Goal: Task Accomplishment & Management: Complete application form

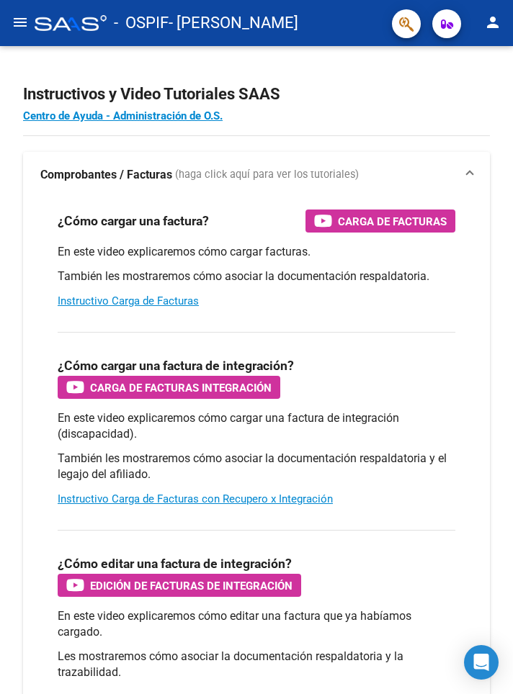
click at [23, 29] on mat-icon "menu" at bounding box center [20, 22] width 17 height 17
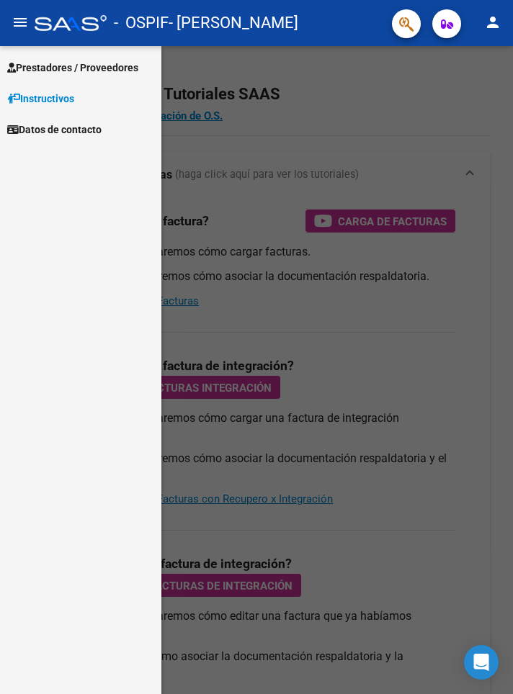
click at [128, 68] on span "Prestadores / Proveedores" at bounding box center [72, 68] width 131 height 16
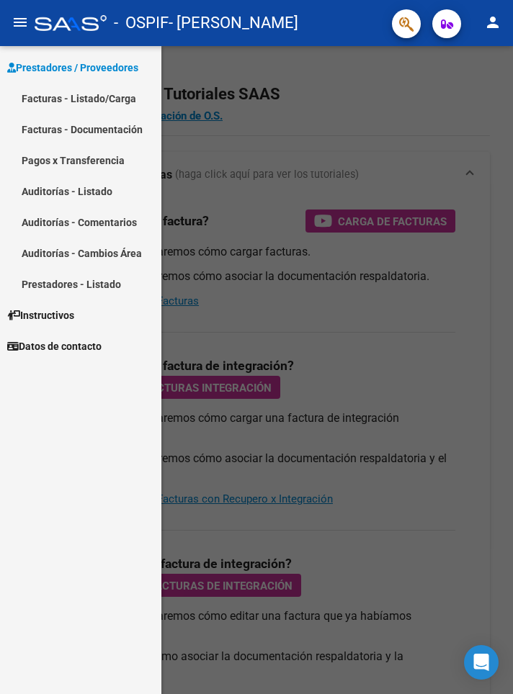
click at [125, 94] on link "Facturas - Listado/Carga" at bounding box center [80, 98] width 161 height 31
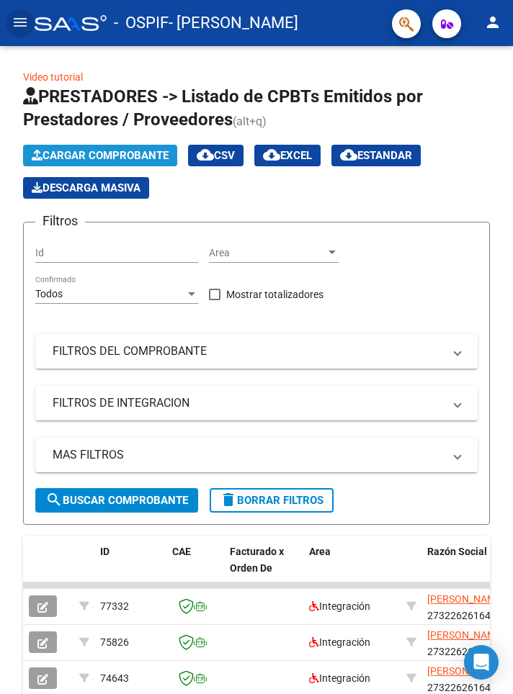
click at [145, 146] on button "Cargar Comprobante" at bounding box center [100, 156] width 154 height 22
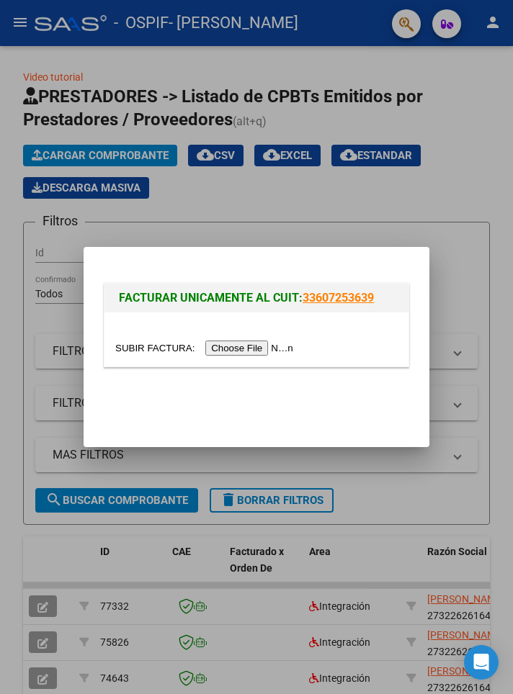
click at [272, 351] on input "file" at bounding box center [206, 348] width 182 height 15
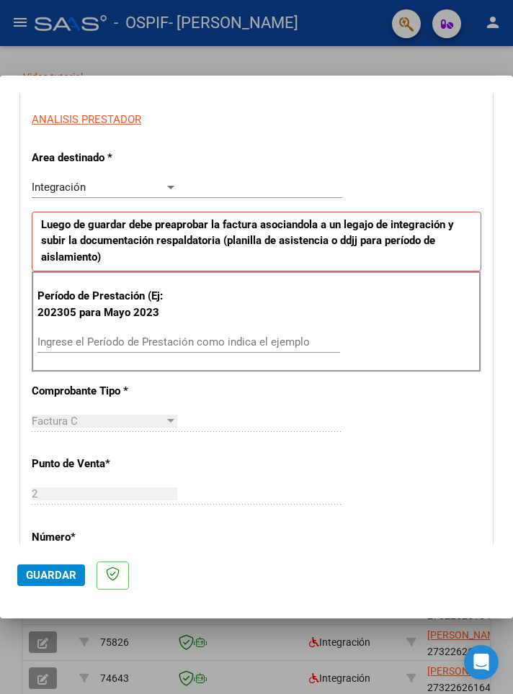
scroll to position [256, 0]
click at [112, 336] on input "Ingrese el Período de Prestación como indica el ejemplo" at bounding box center [108, 342] width 142 height 13
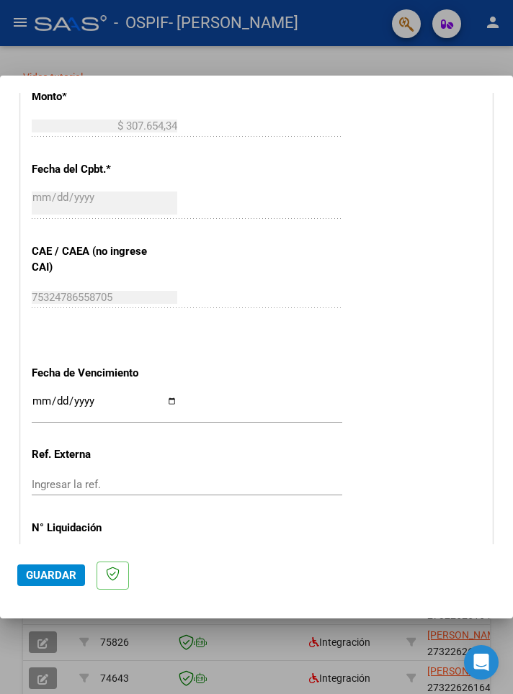
scroll to position [799, 0]
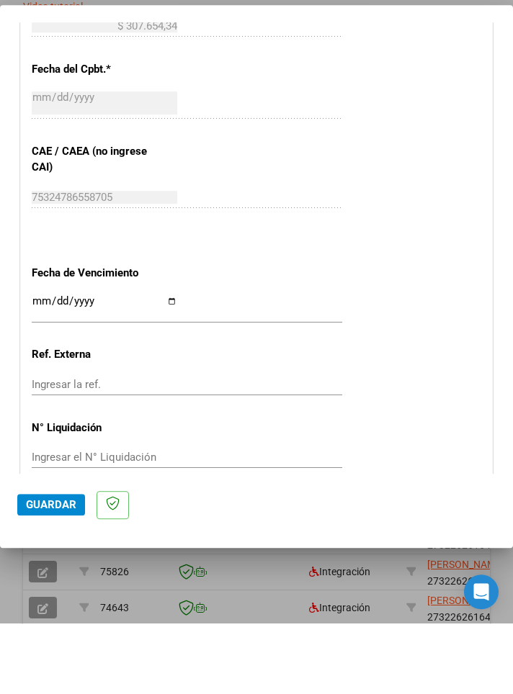
type input "202507"
click at [163, 366] on input "Ingresar la fecha" at bounding box center [104, 377] width 145 height 23
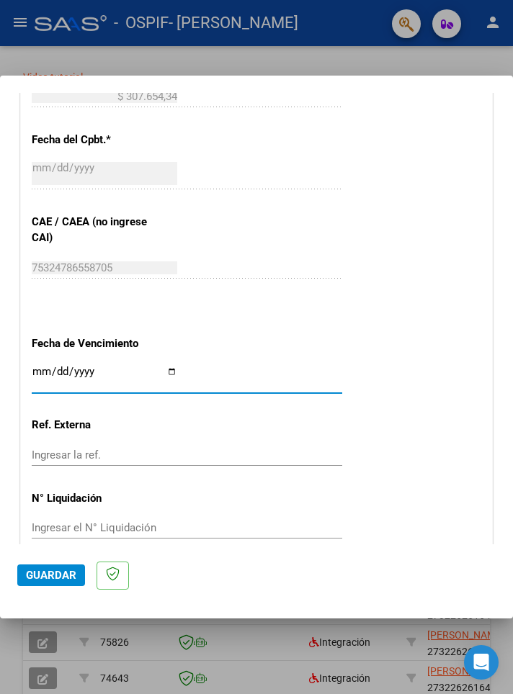
click at [120, 366] on input "Ingresar la fecha" at bounding box center [104, 377] width 145 height 23
type input "2025-08-20"
click at [59, 582] on span "Guardar" at bounding box center [51, 575] width 50 height 13
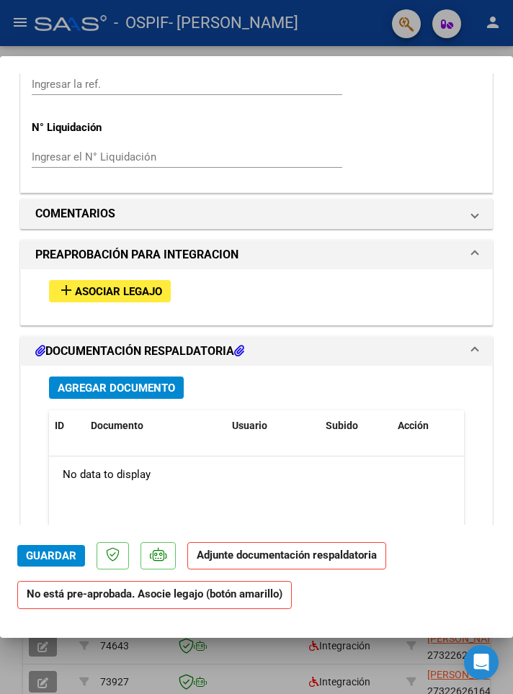
scroll to position [1146, 0]
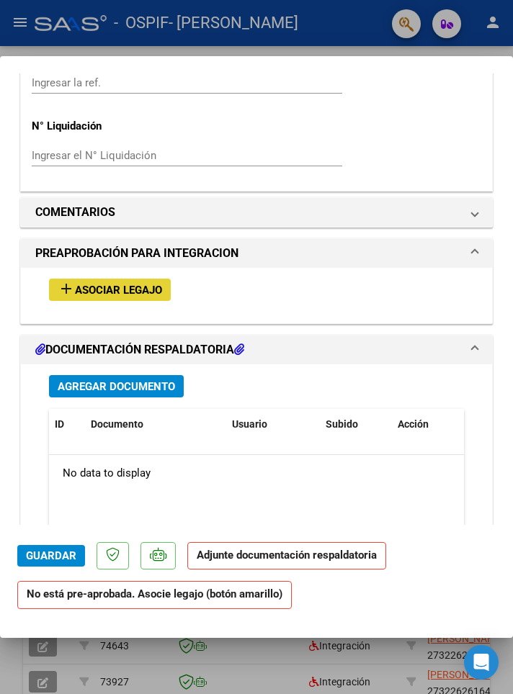
click at [117, 284] on span "Asociar Legajo" at bounding box center [118, 290] width 87 height 13
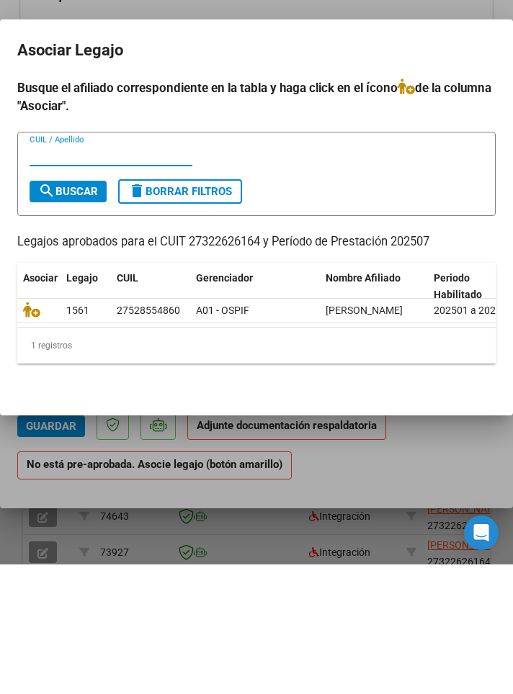
click at [32, 437] on icon at bounding box center [31, 439] width 17 height 16
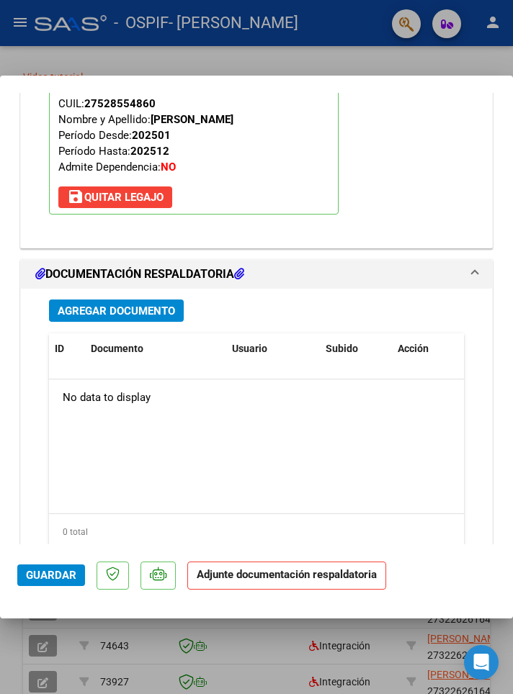
scroll to position [1457, 0]
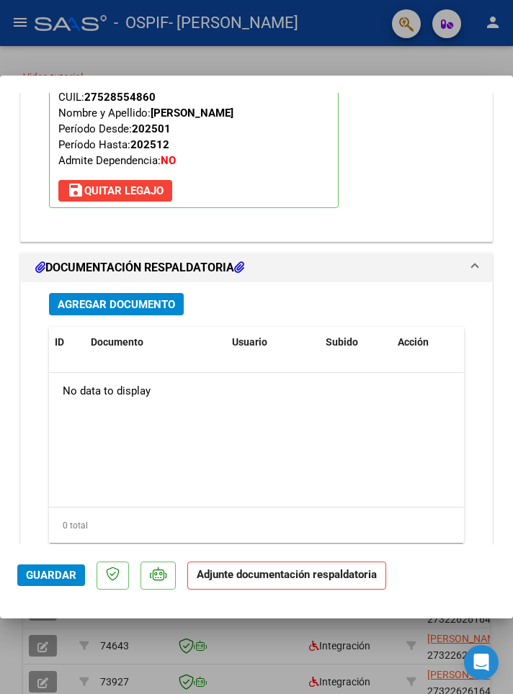
click at [138, 298] on span "Agregar Documento" at bounding box center [116, 304] width 117 height 13
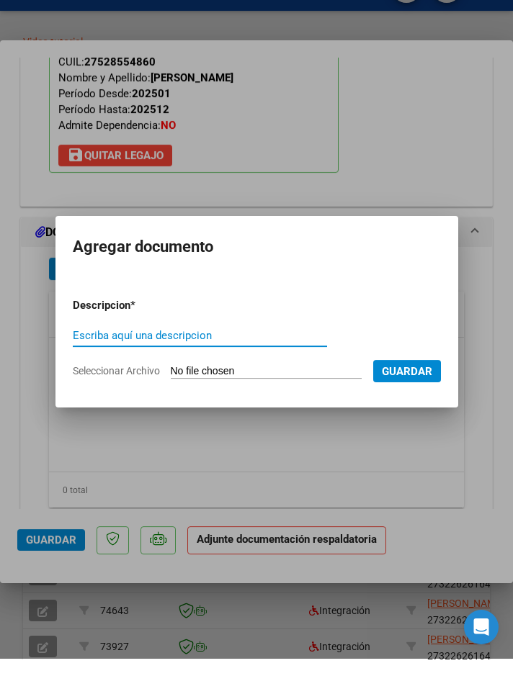
click at [120, 364] on input "Escriba aquí una descripcion" at bounding box center [200, 370] width 254 height 13
type input "Planilla julio receso"
click at [251, 400] on input "Seleccionar Archivo" at bounding box center [266, 407] width 191 height 14
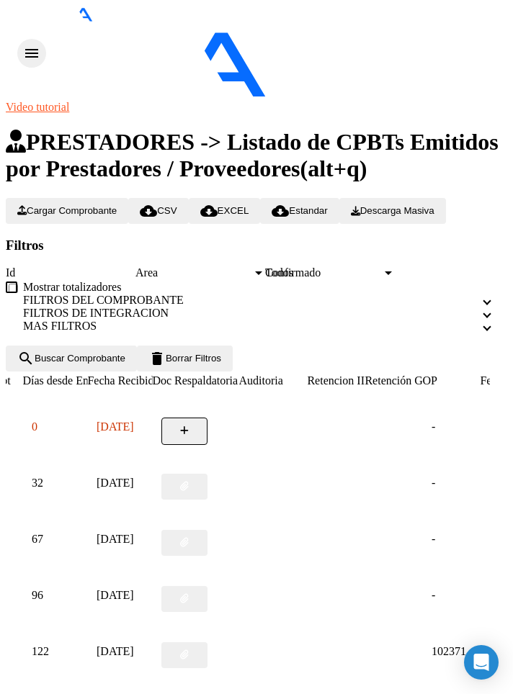
scroll to position [0, 791]
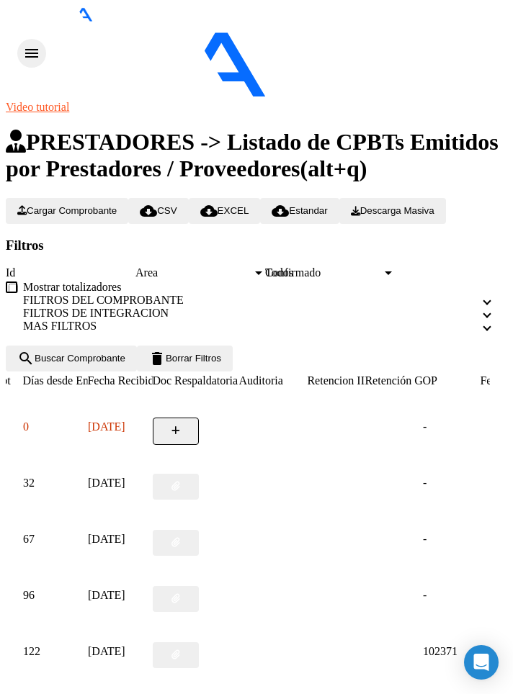
click at [180, 426] on icon "button" at bounding box center [175, 430] width 9 height 9
type input "Planilla julio"
type input "C:\fakepath\planilla julio.pdf"
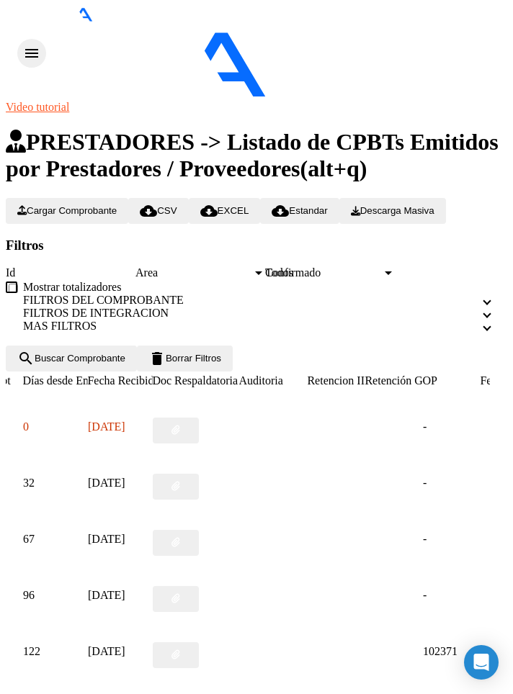
type input "Autorización"
type input "C:\fakepath\IMG-20250604-WA0011(3).jpg"
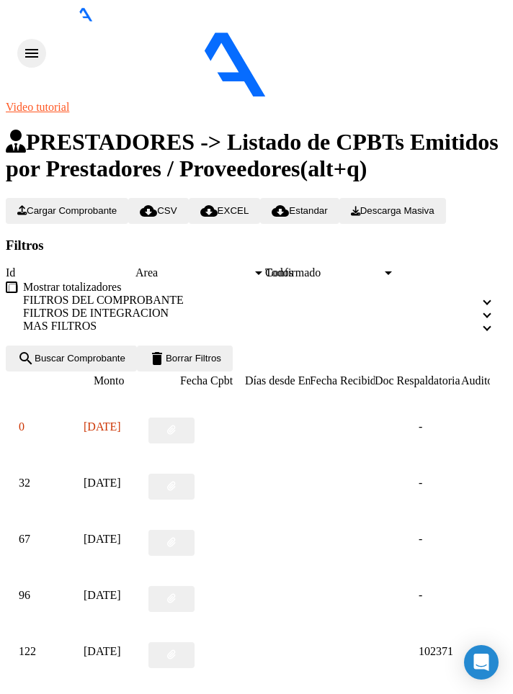
scroll to position [0, 0]
